Goal: Find specific page/section: Find specific page/section

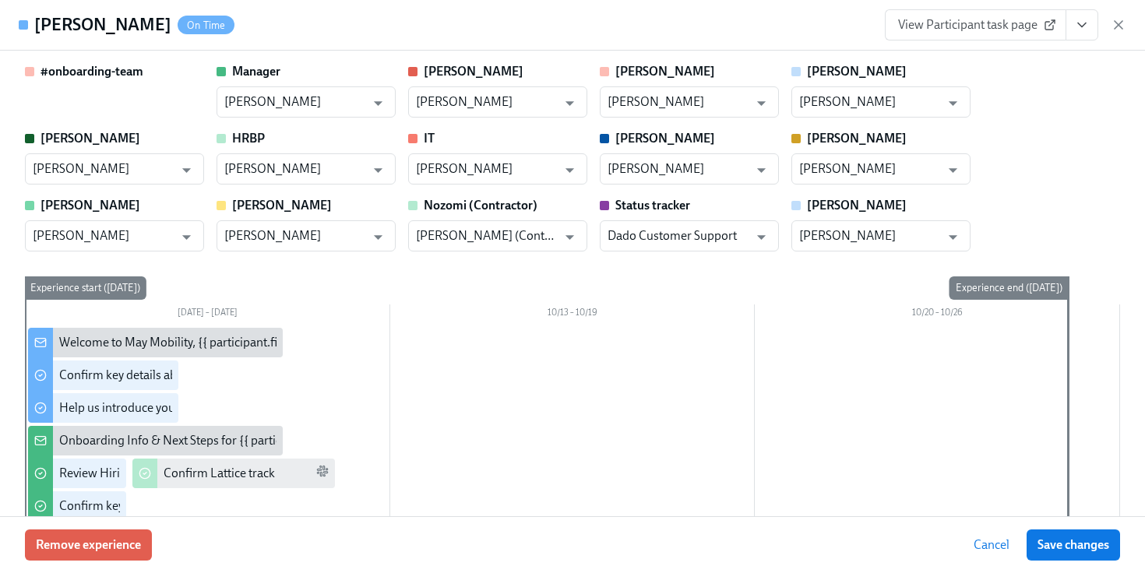
scroll to position [0, 4063]
click at [1117, 19] on icon "button" at bounding box center [1119, 25] width 16 height 16
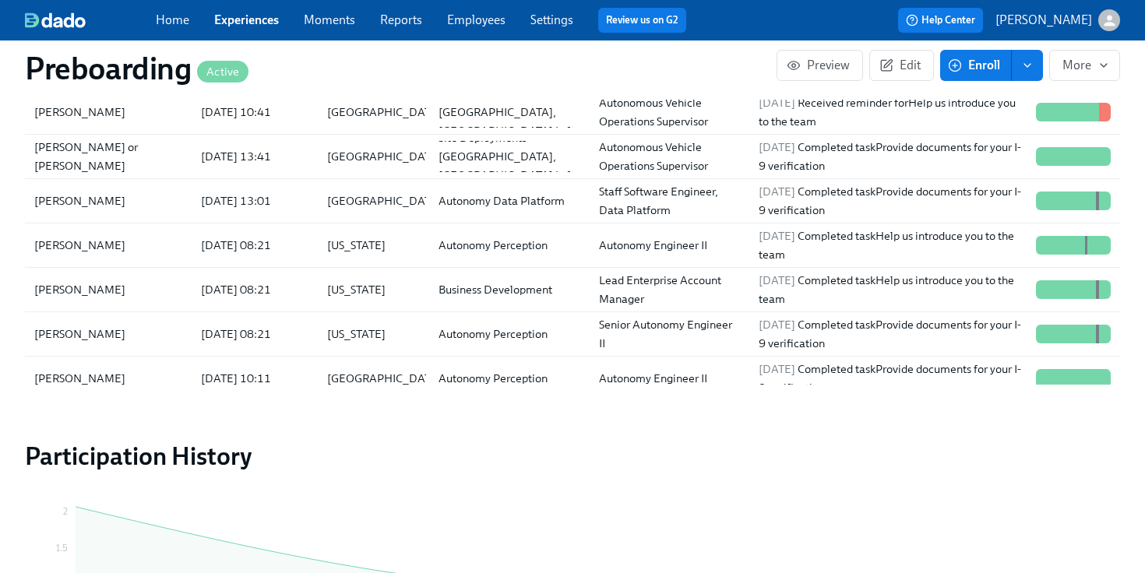
scroll to position [1842, 0]
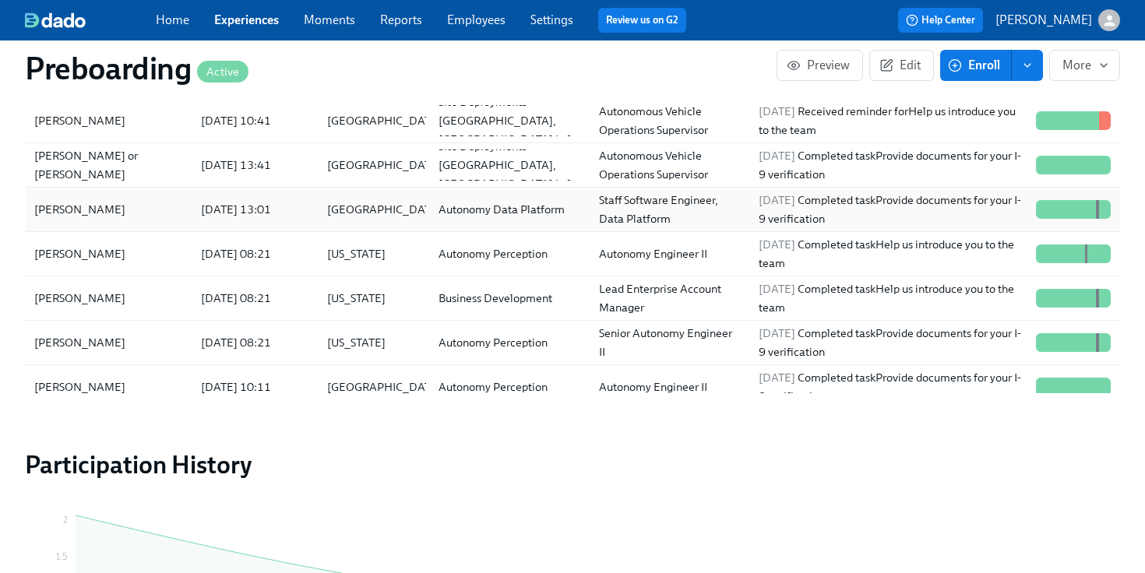
click at [235, 207] on div "[DATE] 13:01" at bounding box center [236, 209] width 83 height 19
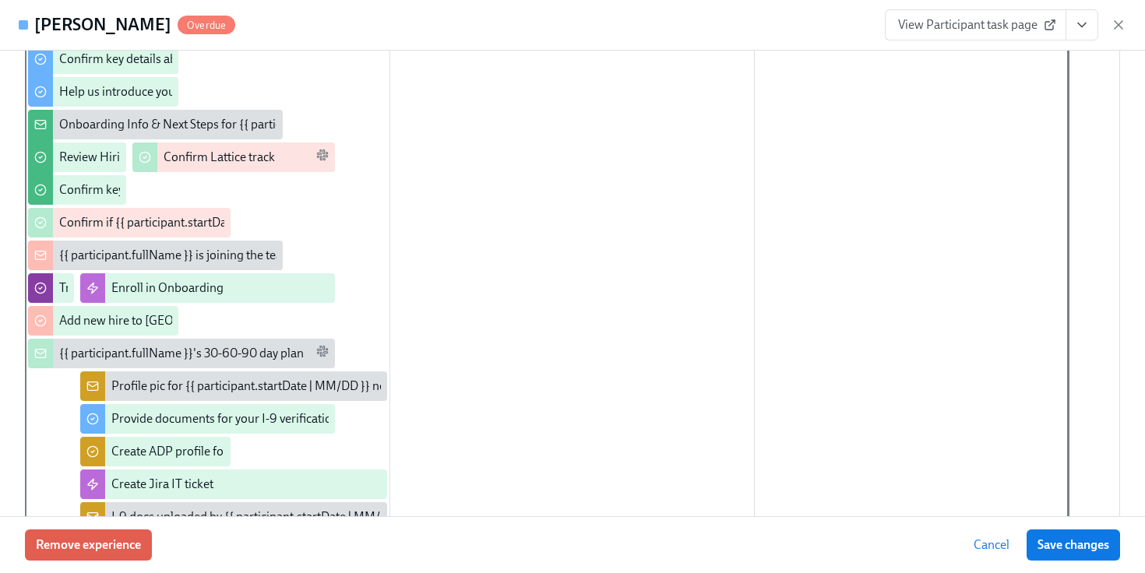
scroll to position [396, 0]
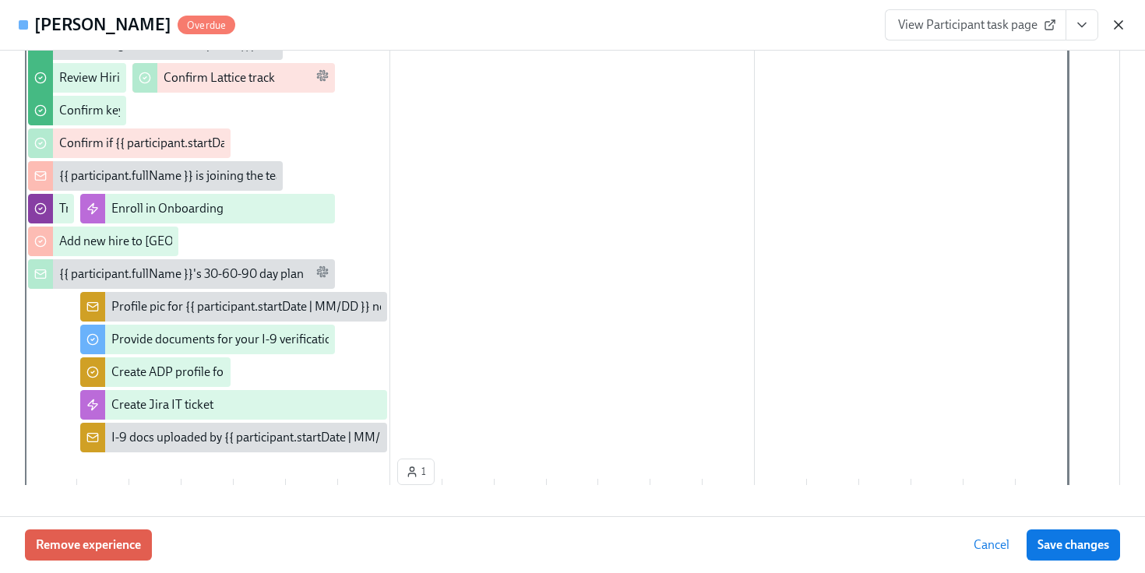
click at [1115, 29] on icon "button" at bounding box center [1119, 25] width 8 height 8
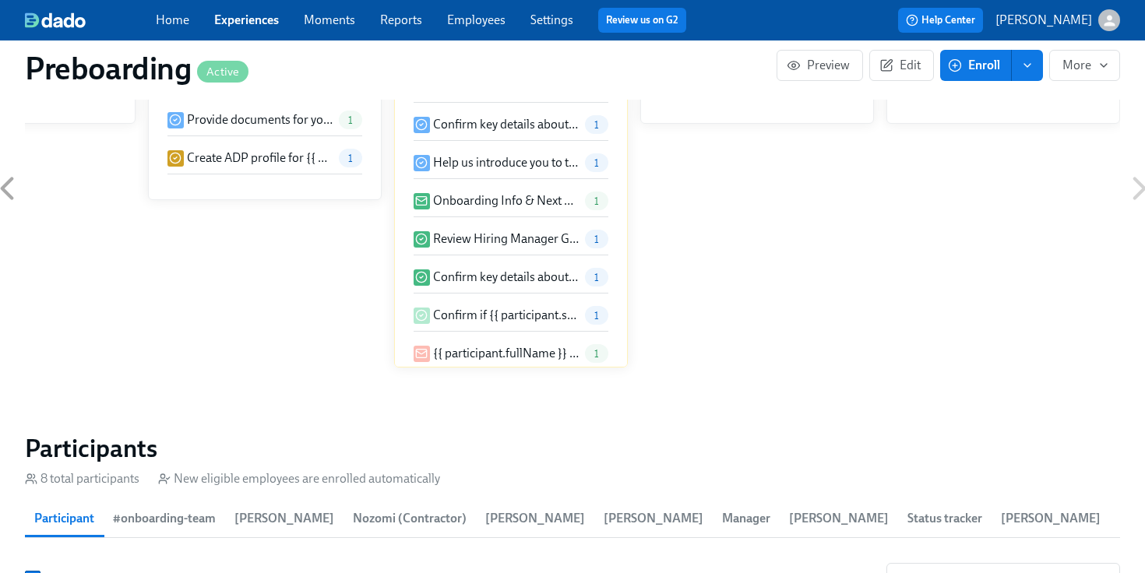
scroll to position [1194, 0]
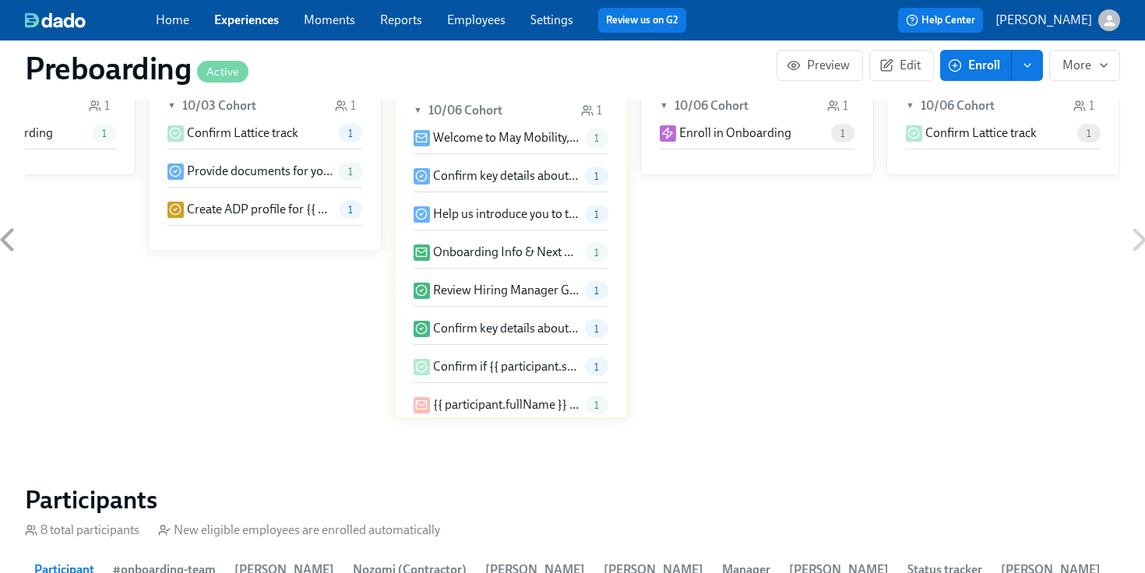
click at [477, 27] on link "Employees" at bounding box center [476, 19] width 58 height 15
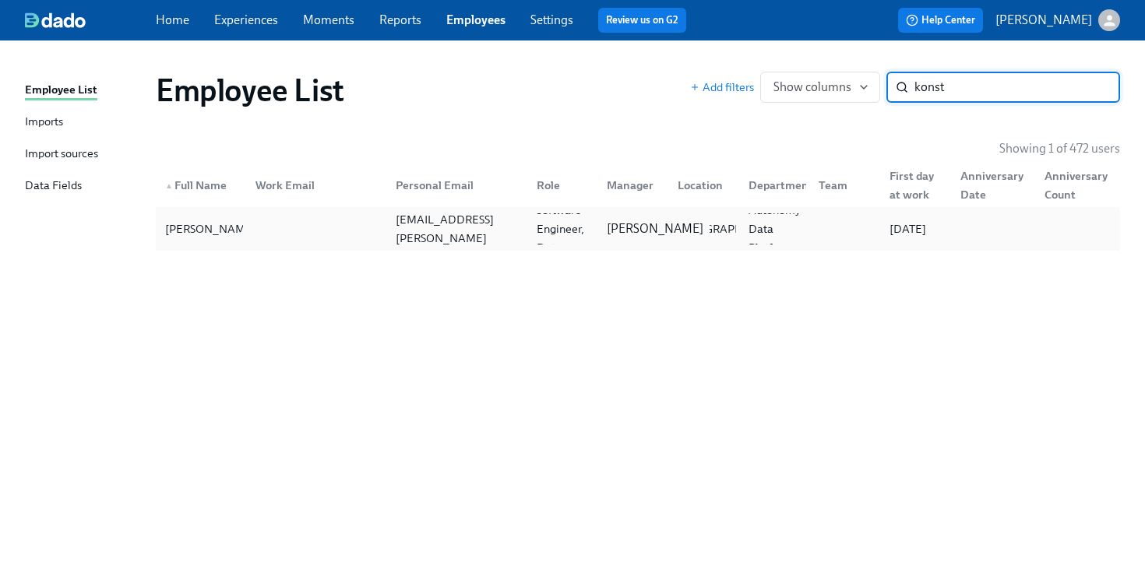
type input "konst"
click at [607, 235] on p "[PERSON_NAME]" at bounding box center [655, 229] width 97 height 17
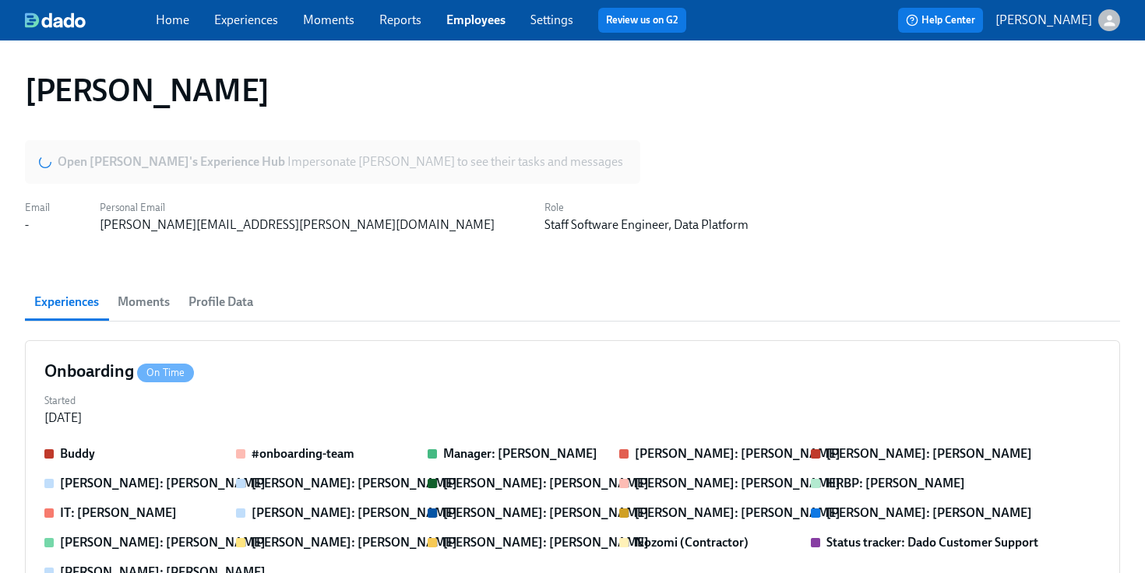
click at [210, 306] on span "Profile Data" at bounding box center [221, 302] width 65 height 22
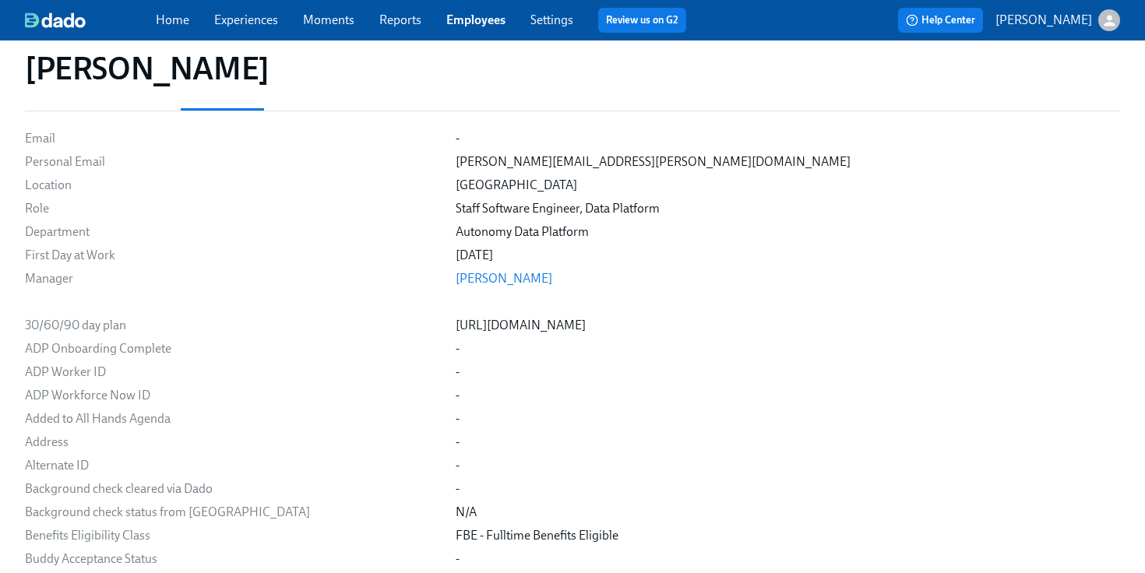
scroll to position [137, 0]
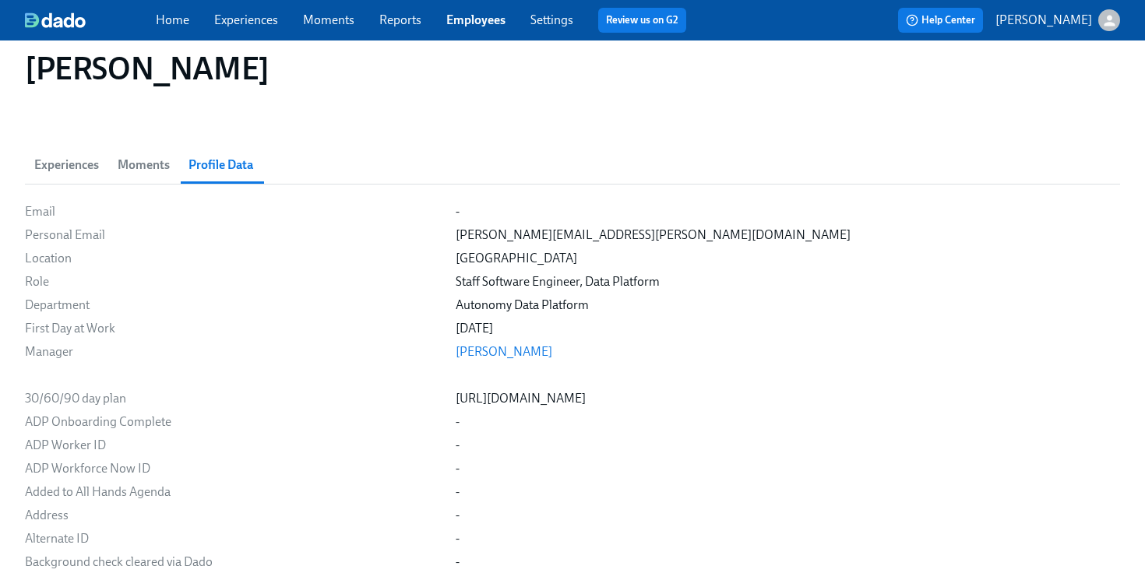
click at [245, 22] on link "Experiences" at bounding box center [246, 19] width 64 height 15
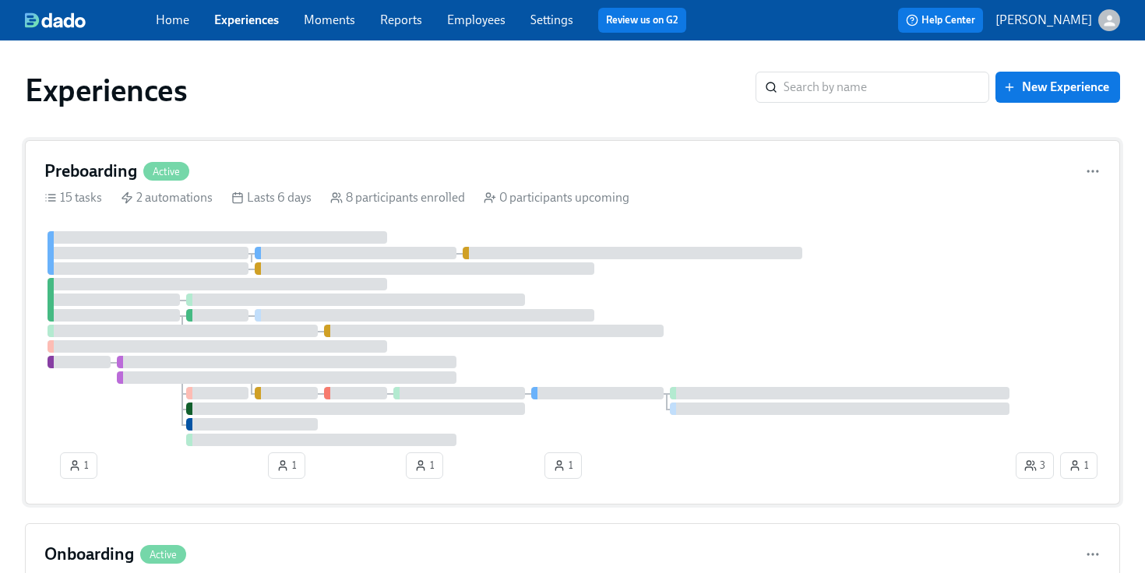
click at [252, 265] on div at bounding box center [528, 338] width 969 height 215
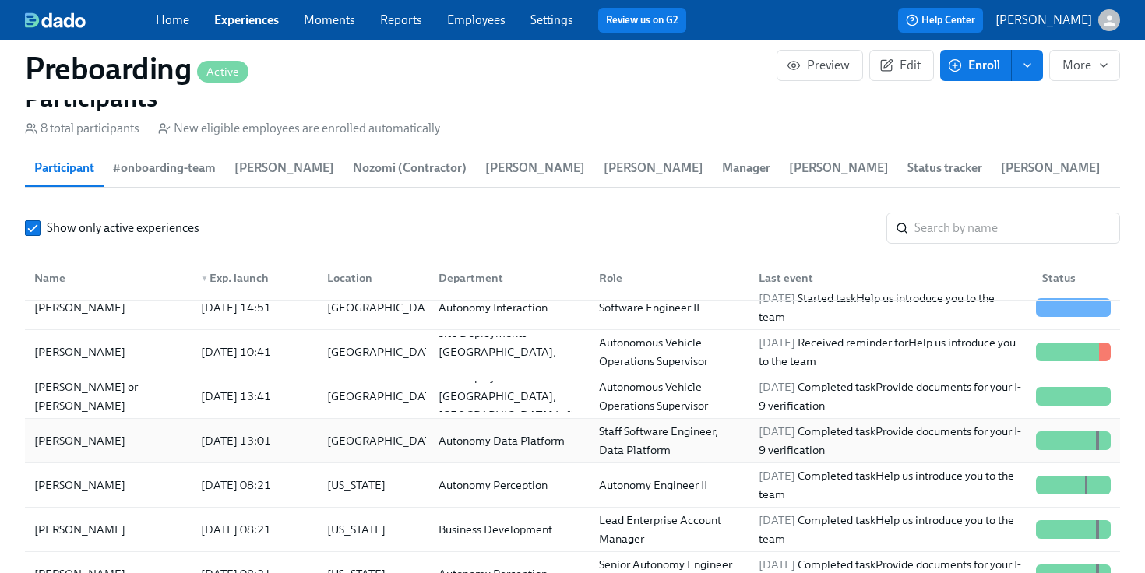
click at [229, 447] on div "[DATE] 13:01" at bounding box center [236, 441] width 83 height 19
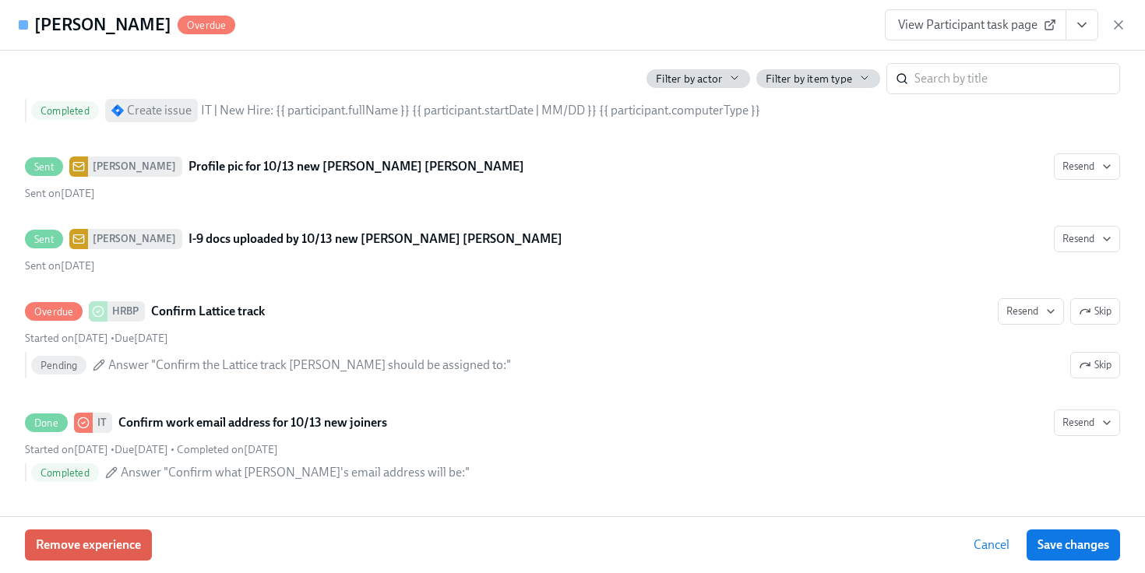
scroll to position [3145, 0]
click at [1124, 28] on icon "button" at bounding box center [1119, 25] width 16 height 16
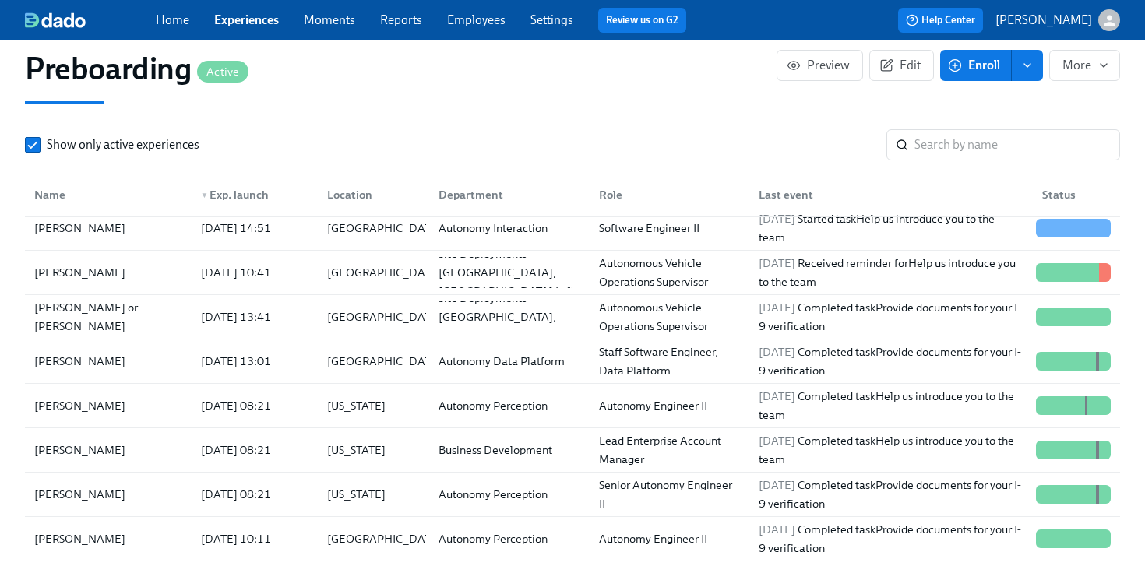
scroll to position [1688, 0]
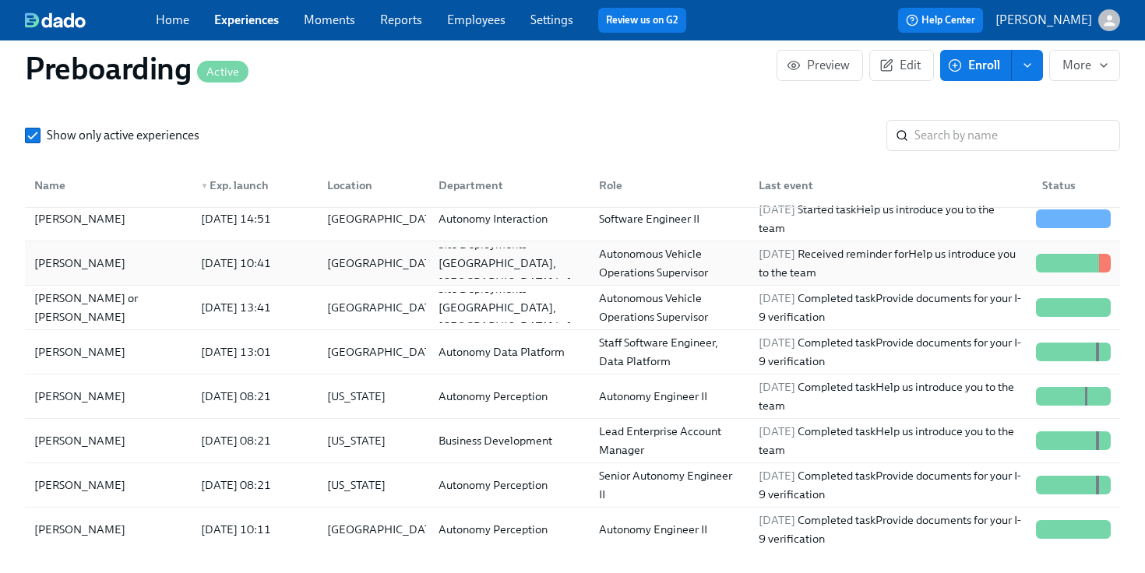
click at [186, 270] on div "[PERSON_NAME]" at bounding box center [108, 263] width 161 height 31
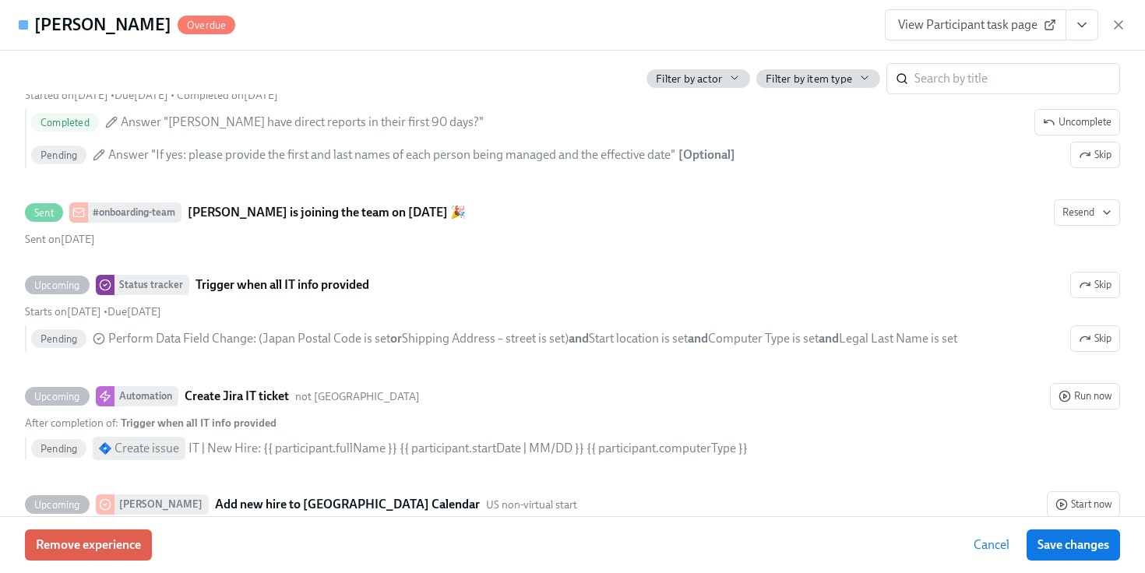
scroll to position [2194, 0]
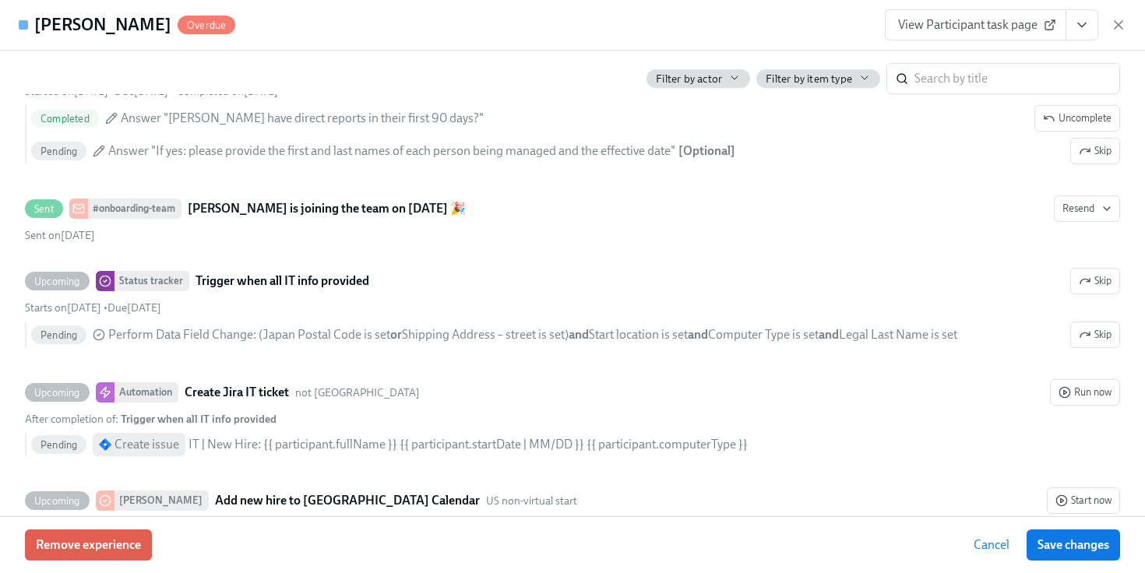
click at [1120, 34] on div "View Participant task page" at bounding box center [1006, 24] width 242 height 31
click at [1119, 29] on icon "button" at bounding box center [1119, 25] width 16 height 16
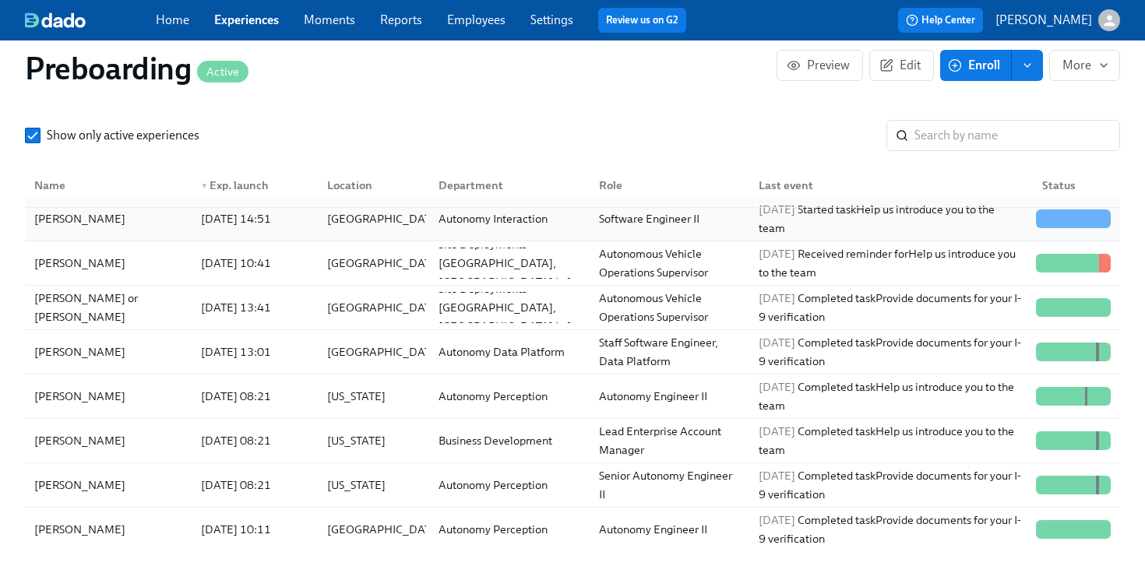
scroll to position [16, 0]
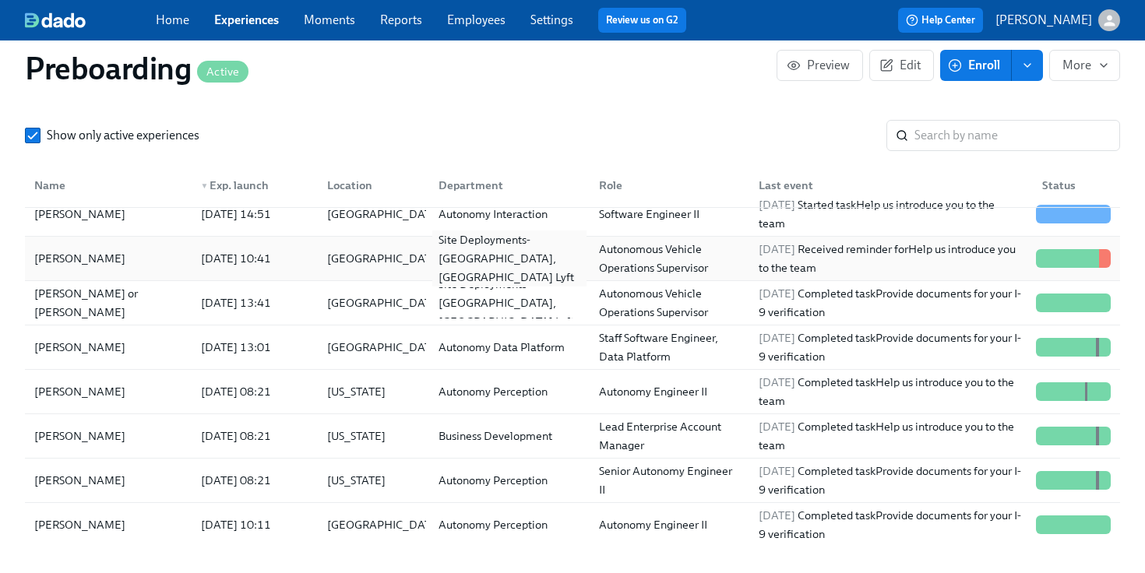
click at [426, 255] on div "Site Deployments-[GEOGRAPHIC_DATA], [GEOGRAPHIC_DATA] Lyft" at bounding box center [506, 258] width 161 height 31
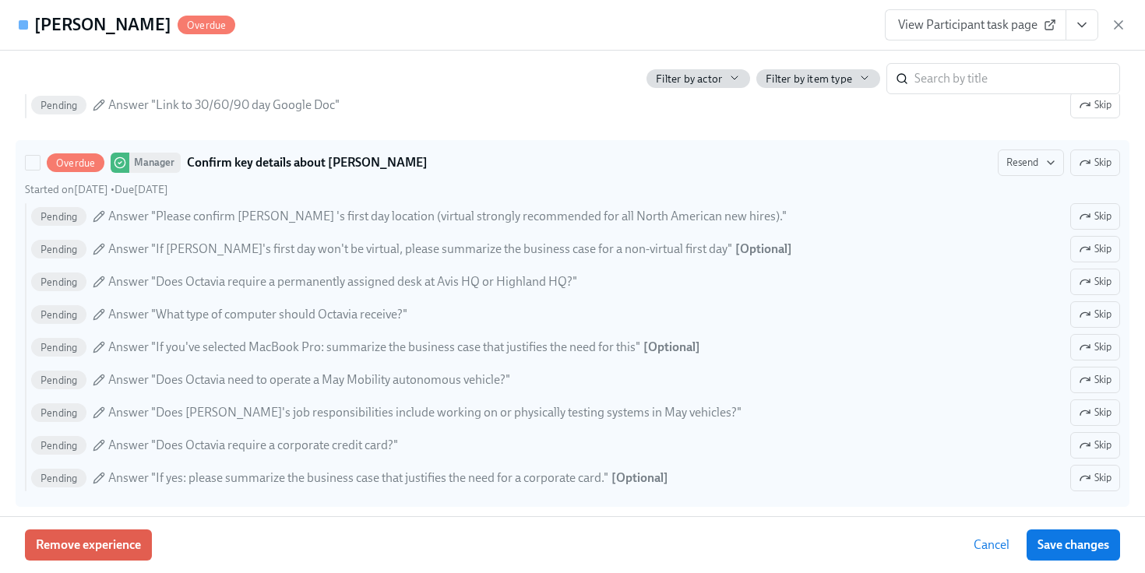
scroll to position [1720, 0]
